Goal: Task Accomplishment & Management: Use online tool/utility

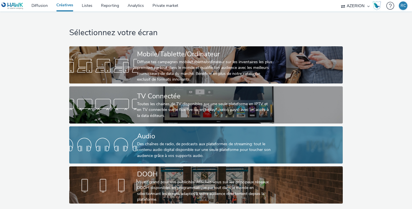
click at [187, 138] on div "Audio" at bounding box center [205, 136] width 136 height 10
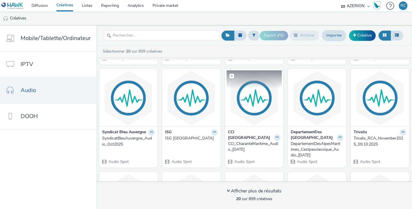
scroll to position [86, 0]
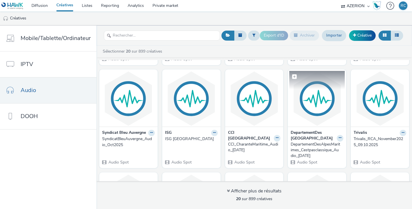
click at [298, 112] on img at bounding box center [316, 99] width 55 height 56
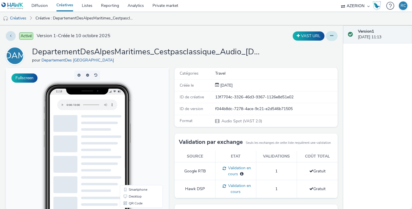
click at [329, 37] on button at bounding box center [332, 36] width 12 height 10
click at [318, 46] on link "Modifier" at bounding box center [315, 47] width 43 height 11
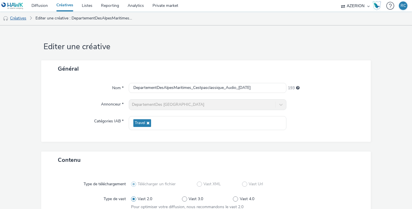
click at [17, 17] on link "Créatives" at bounding box center [14, 18] width 29 height 14
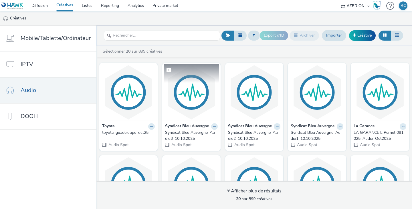
click at [194, 105] on img at bounding box center [191, 92] width 55 height 56
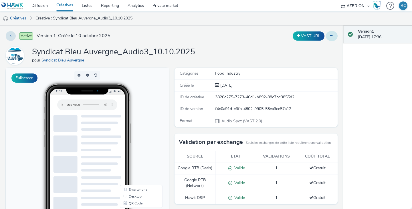
click at [329, 36] on button at bounding box center [332, 36] width 12 height 10
click at [317, 48] on link "Modifier" at bounding box center [315, 47] width 43 height 11
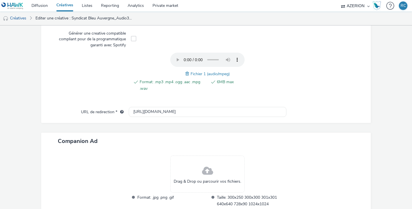
scroll to position [143, 0]
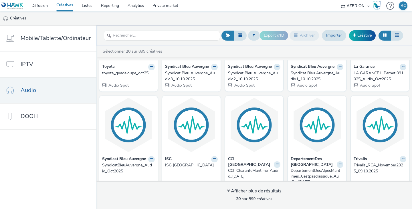
scroll to position [114, 0]
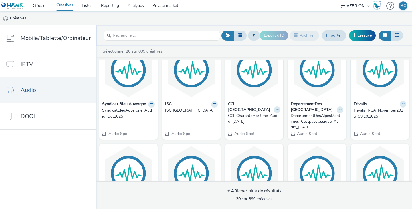
click at [308, 85] on img at bounding box center [316, 70] width 55 height 56
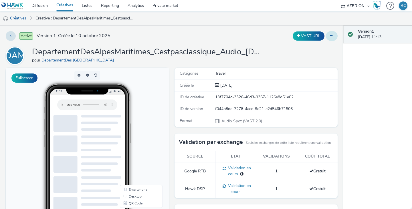
click at [330, 35] on button at bounding box center [332, 36] width 12 height 10
click at [319, 49] on link "Modifier" at bounding box center [315, 47] width 43 height 11
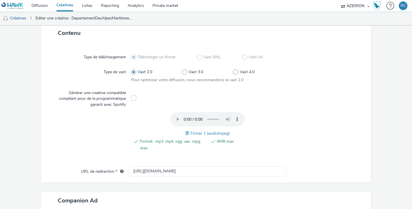
scroll to position [143, 0]
